Goal: Task Accomplishment & Management: Use online tool/utility

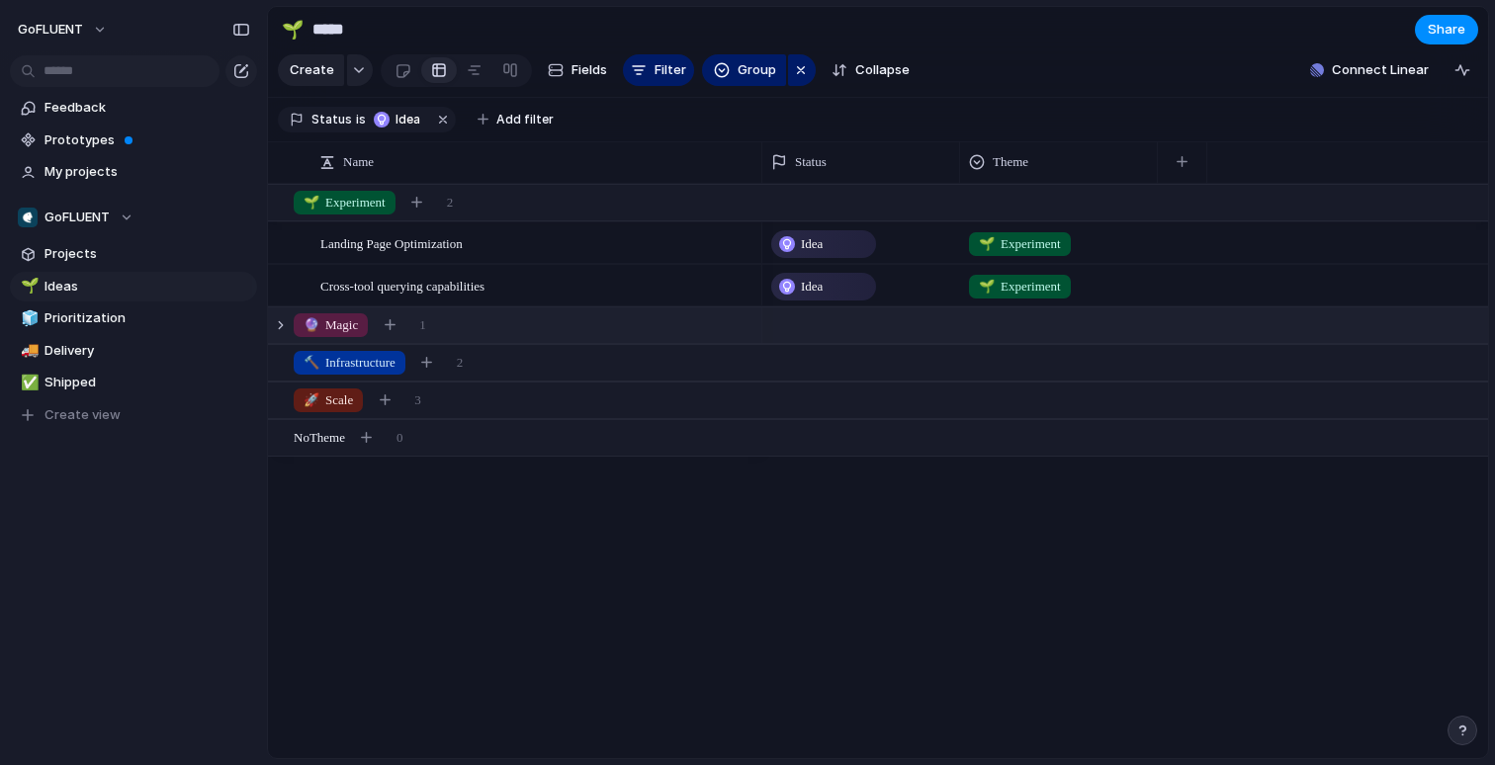
click at [293, 323] on div "🔮 Magic 1" at bounding box center [880, 325] width 1224 height 36
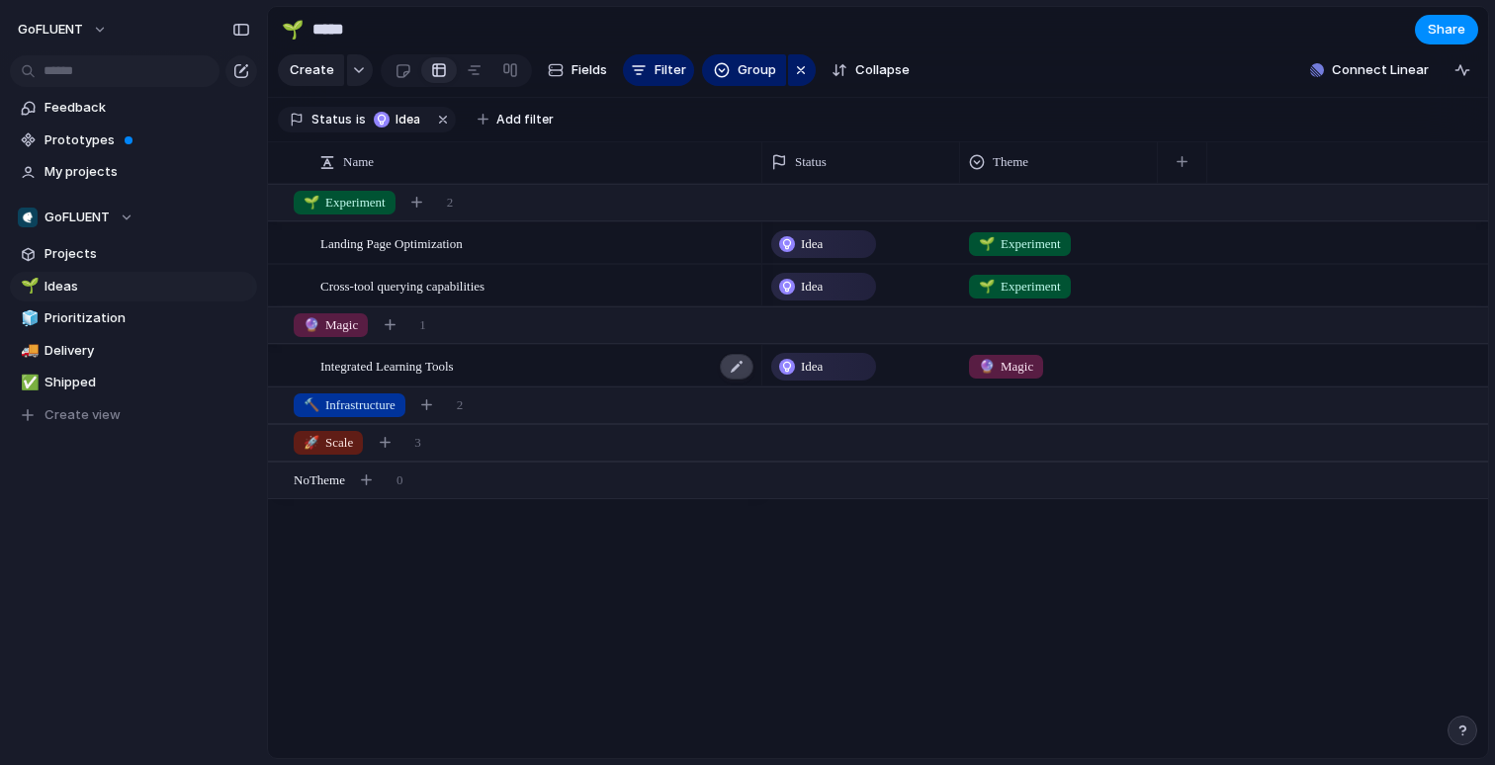
click at [739, 369] on div at bounding box center [737, 367] width 34 height 26
click at [628, 371] on div "Integrated Learning Tools" at bounding box center [537, 366] width 435 height 41
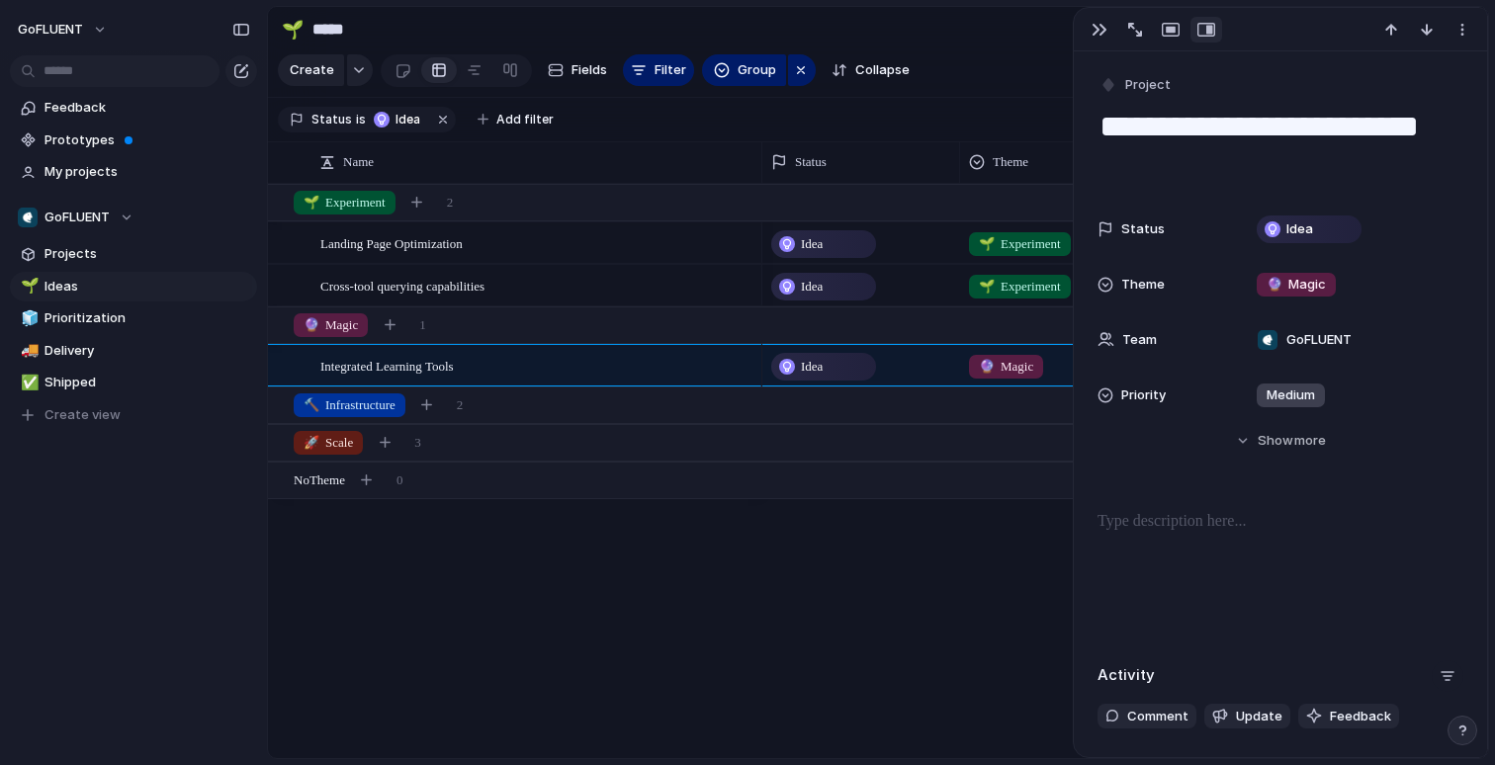
click at [1444, 671] on div "button" at bounding box center [1448, 676] width 16 height 16
drag, startPoint x: 1289, startPoint y: 586, endPoint x: 1270, endPoint y: 504, distance: 84.2
click at [1288, 577] on div "Comments Updates Changes Feedback" at bounding box center [747, 382] width 1495 height 765
click at [1231, 435] on button "Hide Show more" at bounding box center [1280, 441] width 366 height 36
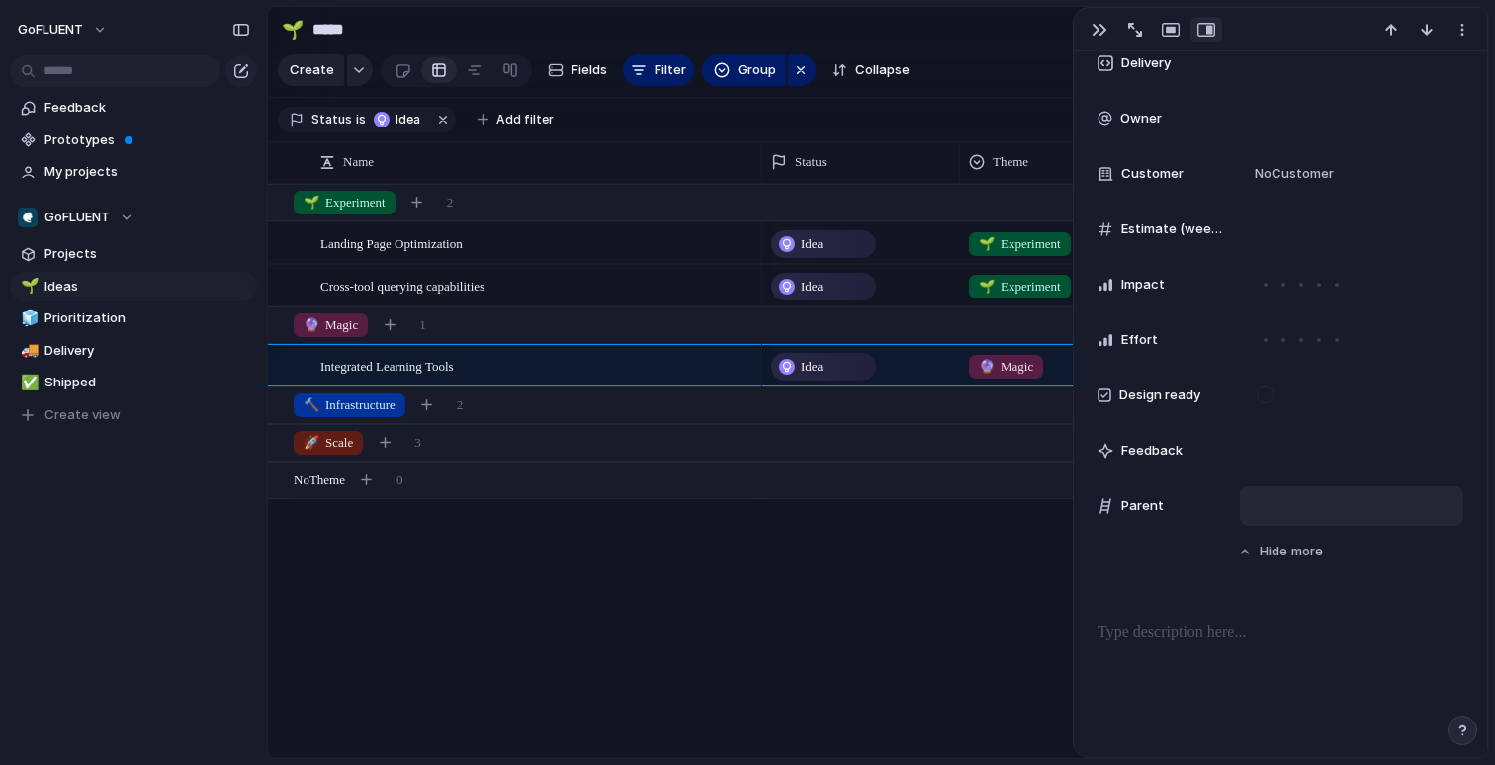
scroll to position [666, 0]
click at [1299, 284] on div at bounding box center [1301, 283] width 18 height 18
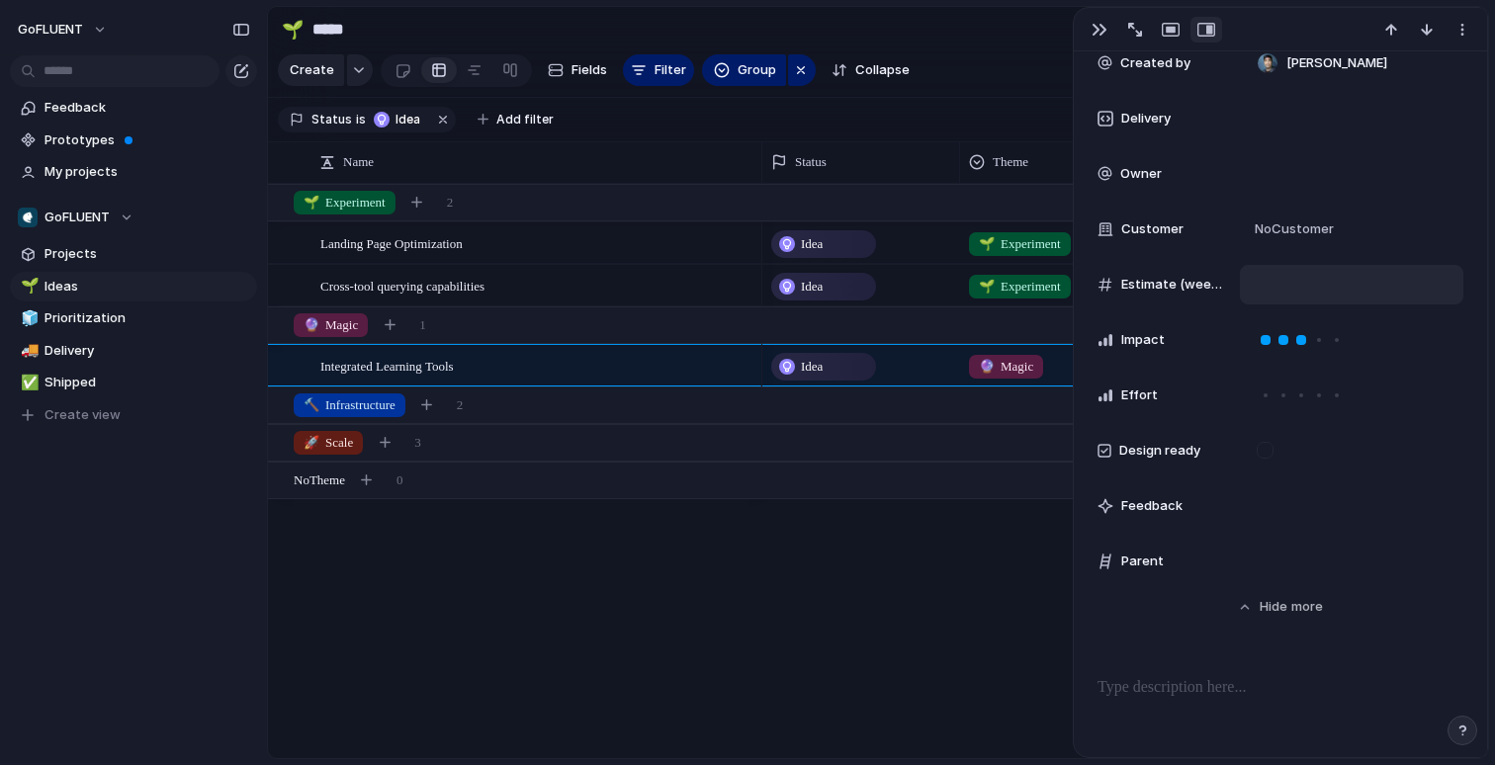
scroll to position [600, 0]
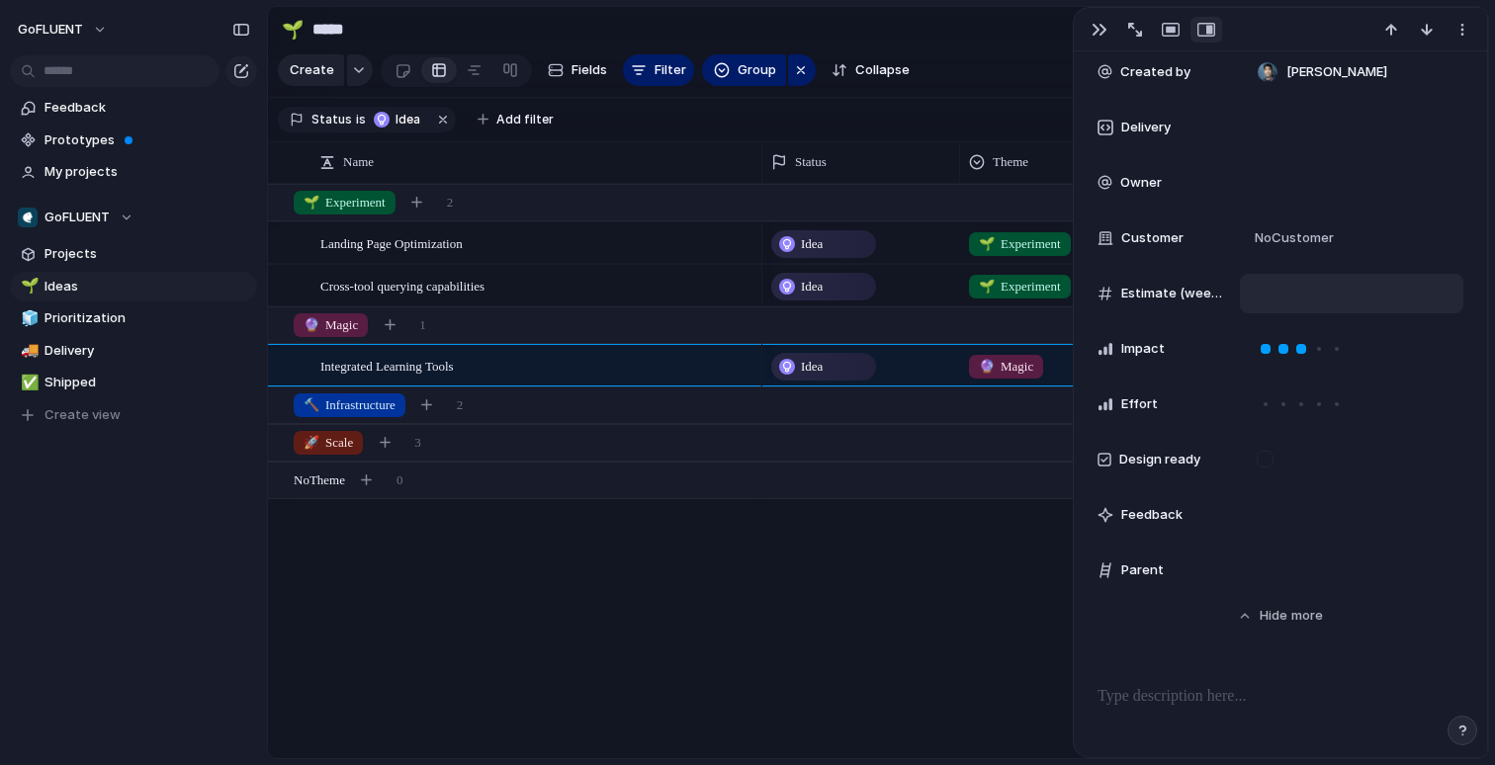
click at [1329, 288] on div at bounding box center [1352, 294] width 206 height 22
click at [1441, 227] on div "No Customer" at bounding box center [1352, 238] width 206 height 22
click at [1466, 30] on div "Type to add a company" at bounding box center [747, 382] width 1495 height 765
click at [1462, 31] on div "button" at bounding box center [1462, 30] width 16 height 16
click at [1461, 30] on div "Mark as duplicate Delete" at bounding box center [747, 382] width 1495 height 765
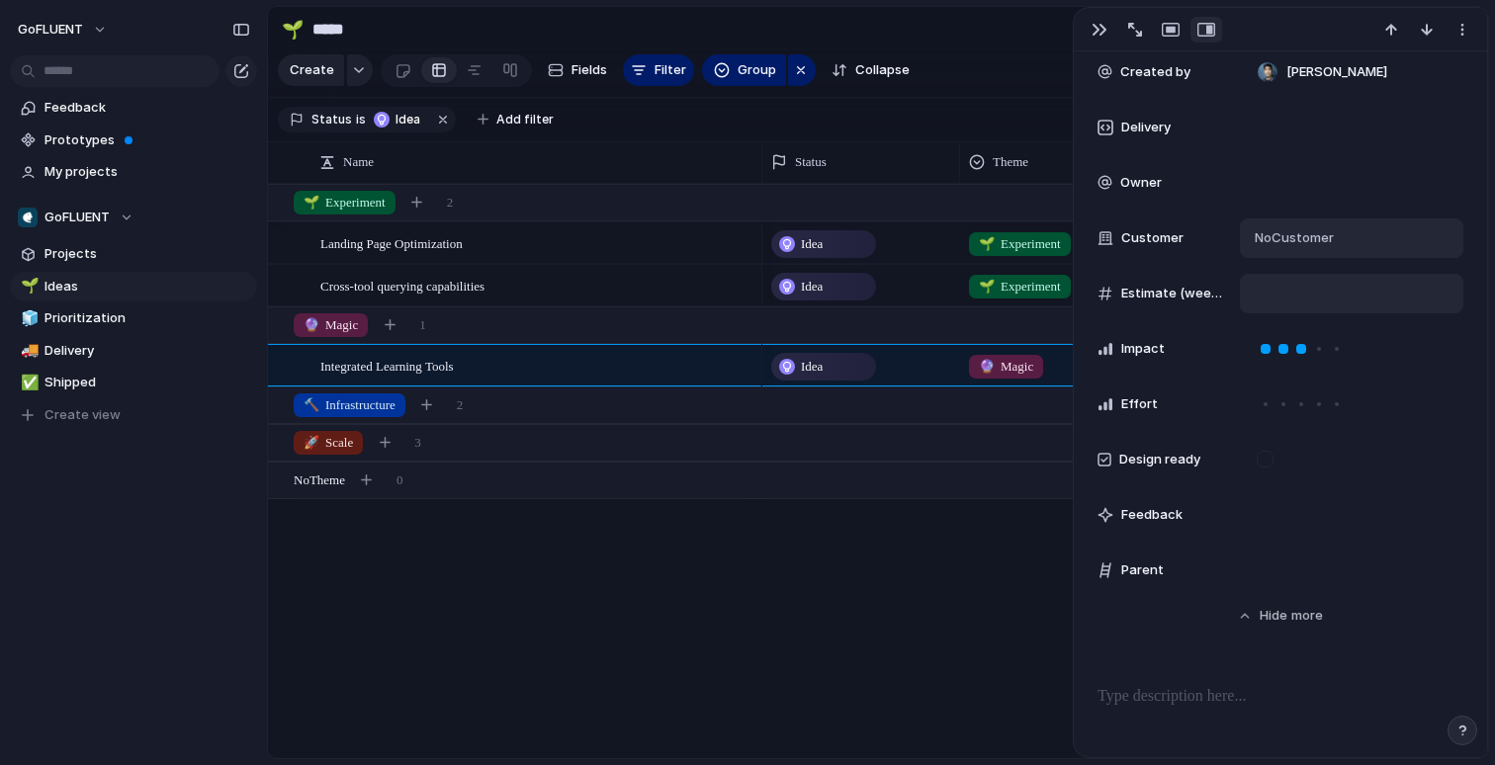
click at [1313, 35] on div at bounding box center [1280, 30] width 413 height 44
